Goal: Task Accomplishment & Management: Manage account settings

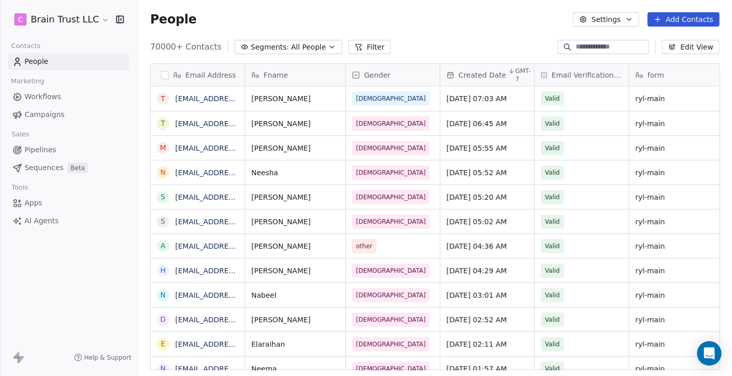
scroll to position [331, 594]
click at [60, 117] on span "Campaigns" at bounding box center [45, 114] width 40 height 11
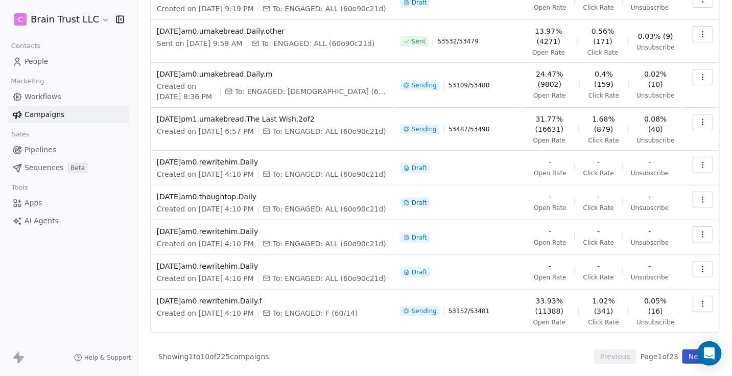
scroll to position [149, 0]
click at [275, 36] on span "[DATE]am0.umakebread.Daily.other" at bounding box center [273, 31] width 232 height 10
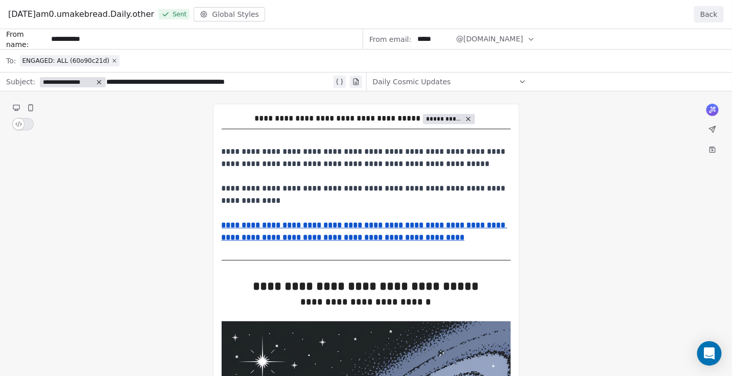
click at [709, 17] on button "Back" at bounding box center [710, 14] width 30 height 16
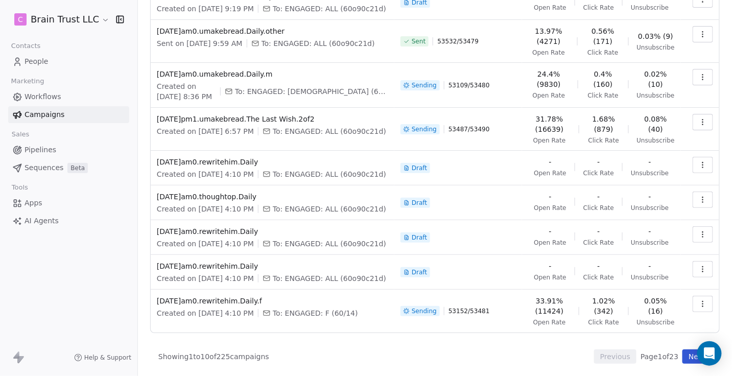
click at [145, 38] on div "Campaigns Create new campaign All ( 225 ) All ( 225 ) Drafts ( 7 ) Drafts ( 7 )…" at bounding box center [435, 120] width 594 height 512
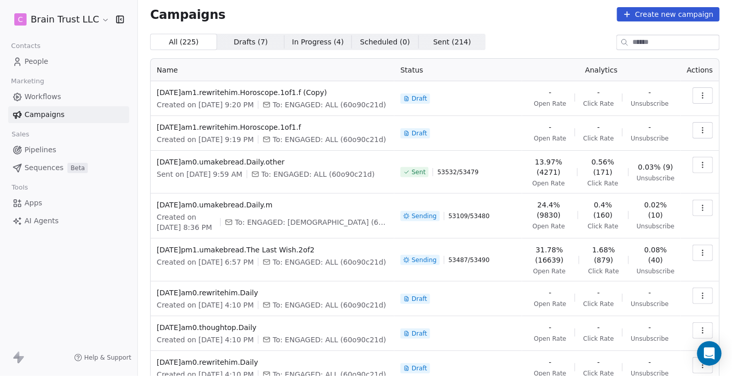
scroll to position [8, 0]
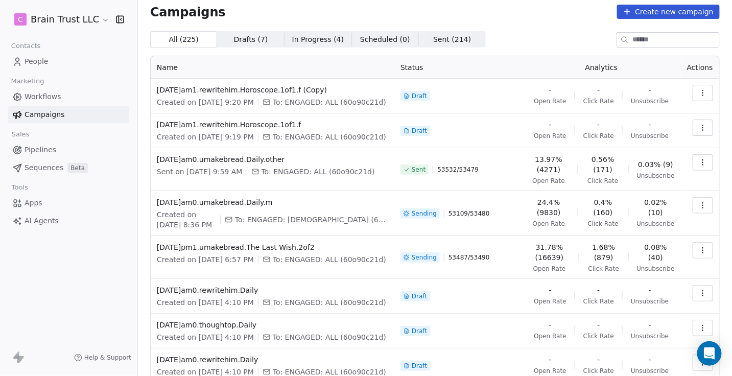
click at [701, 93] on icon "button" at bounding box center [703, 93] width 8 height 8
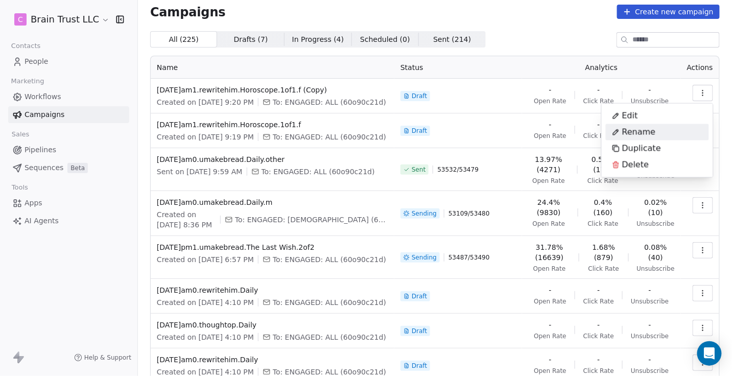
click at [641, 132] on span "Rename" at bounding box center [640, 132] width 34 height 12
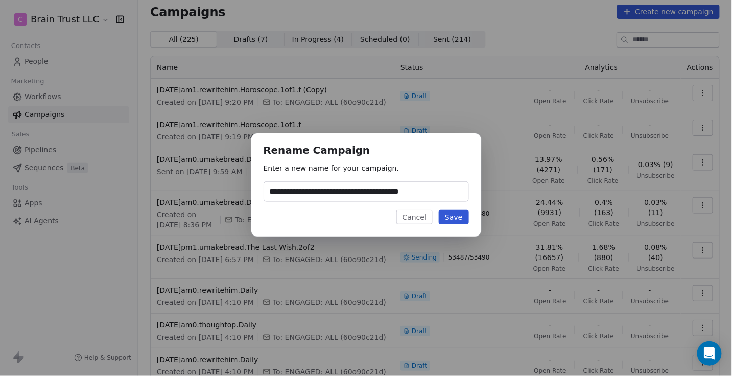
type input "**********"
click at [457, 216] on button "Save" at bounding box center [454, 217] width 30 height 14
